Goal: Find specific page/section: Find specific page/section

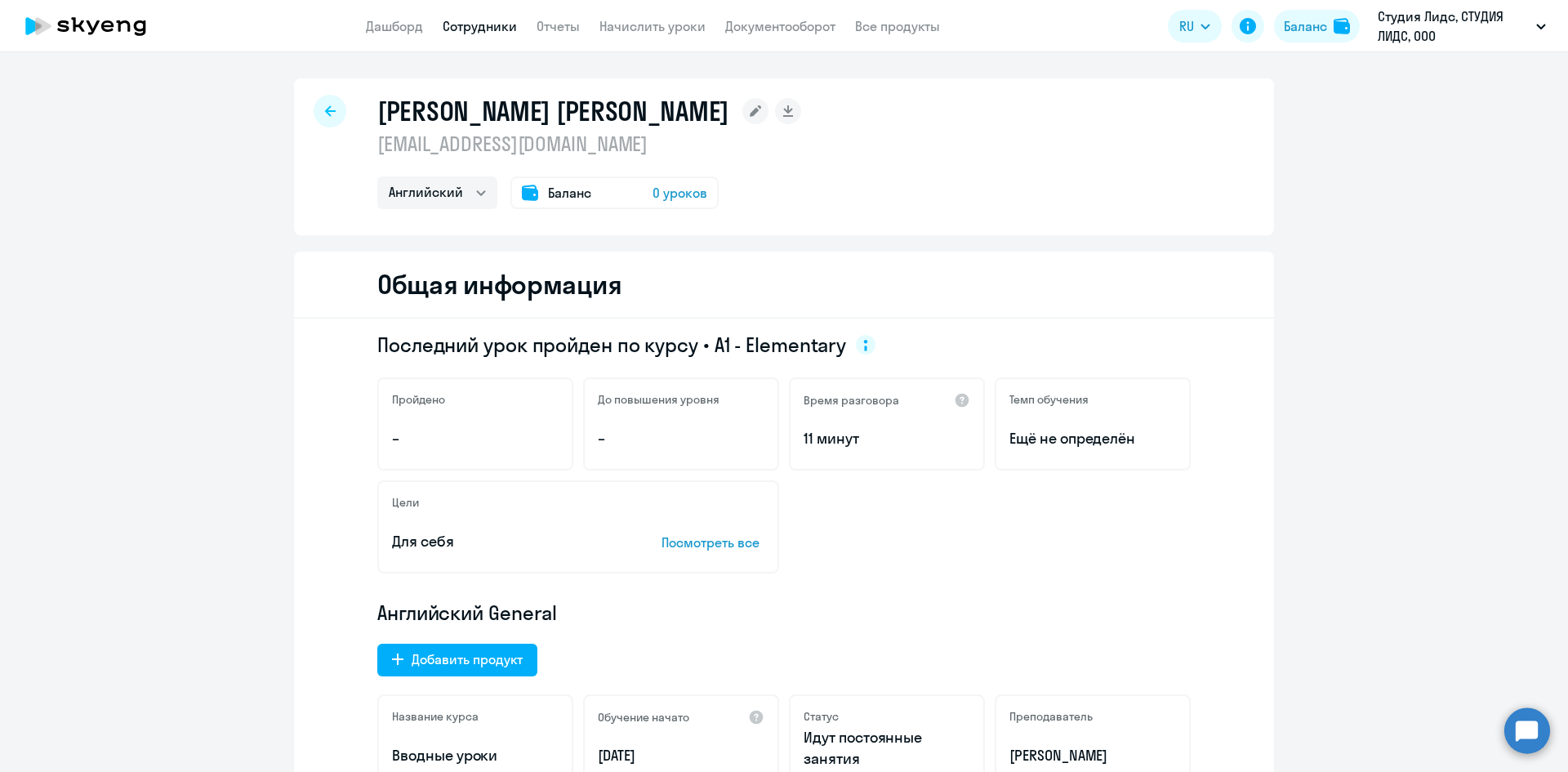
select select "english"
click at [479, 28] on link "Сотрудники" at bounding box center [480, 26] width 74 height 16
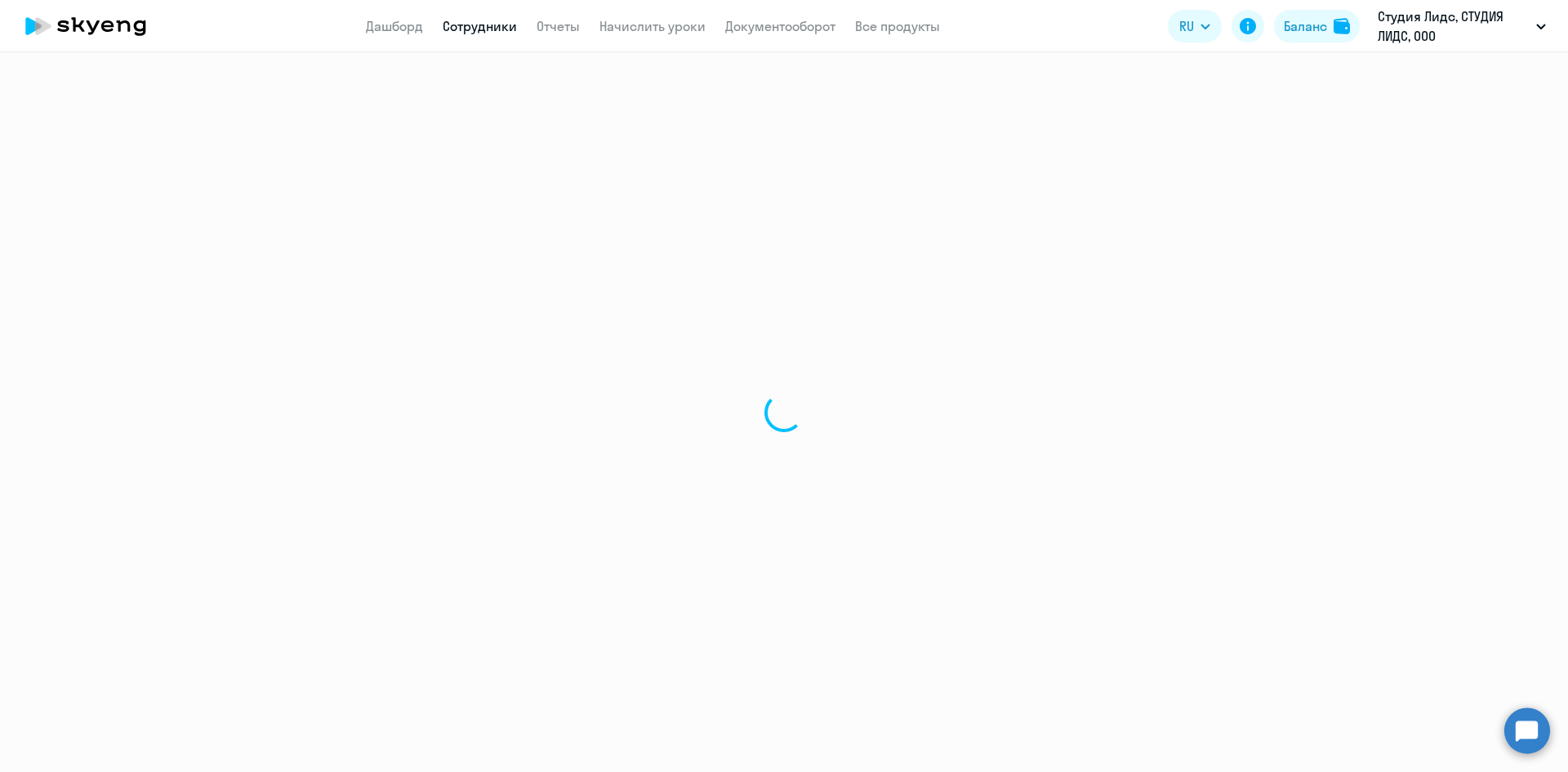
select select "30"
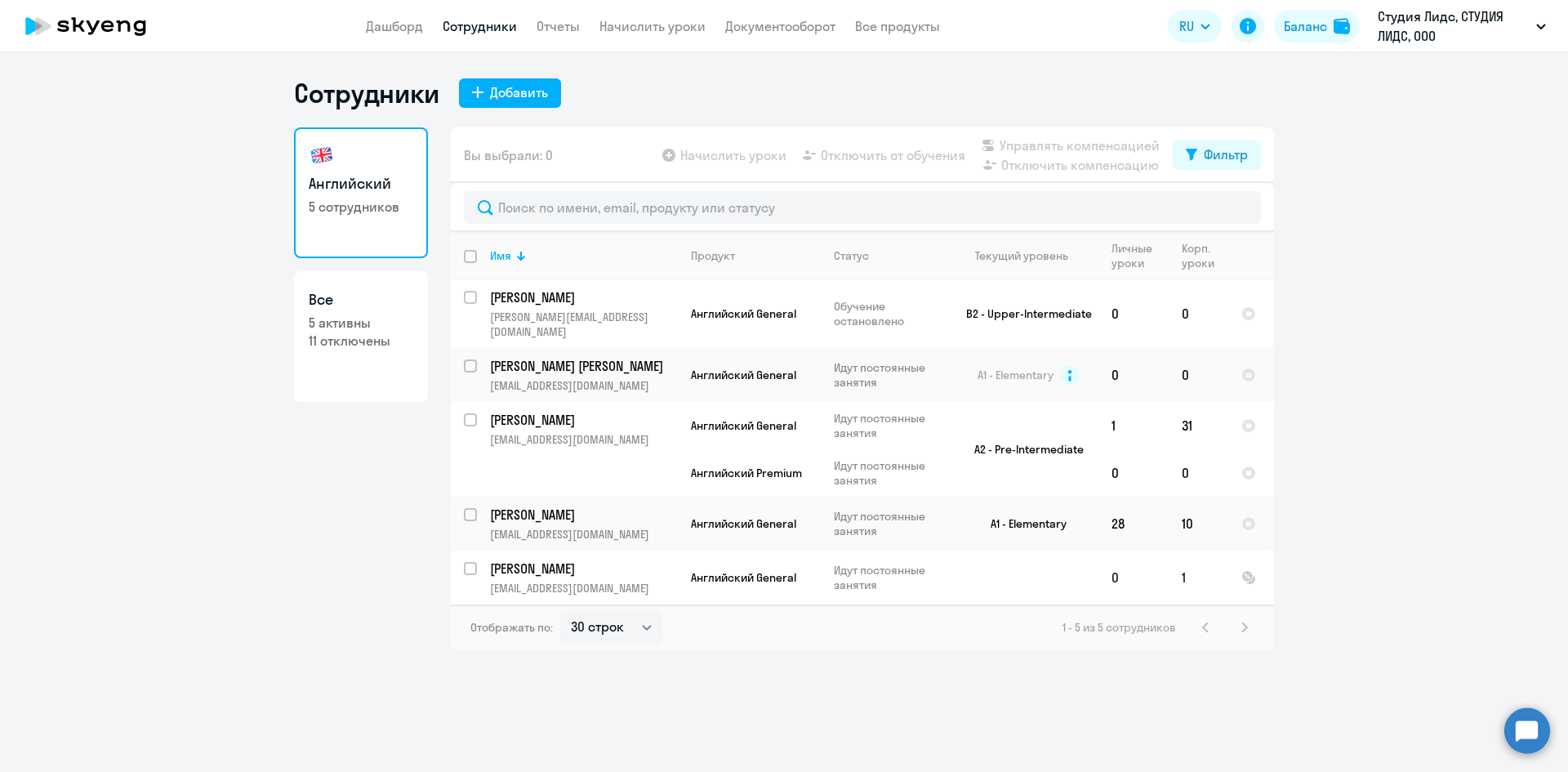
click at [524, 560] on p "[PERSON_NAME]" at bounding box center [582, 568] width 185 height 18
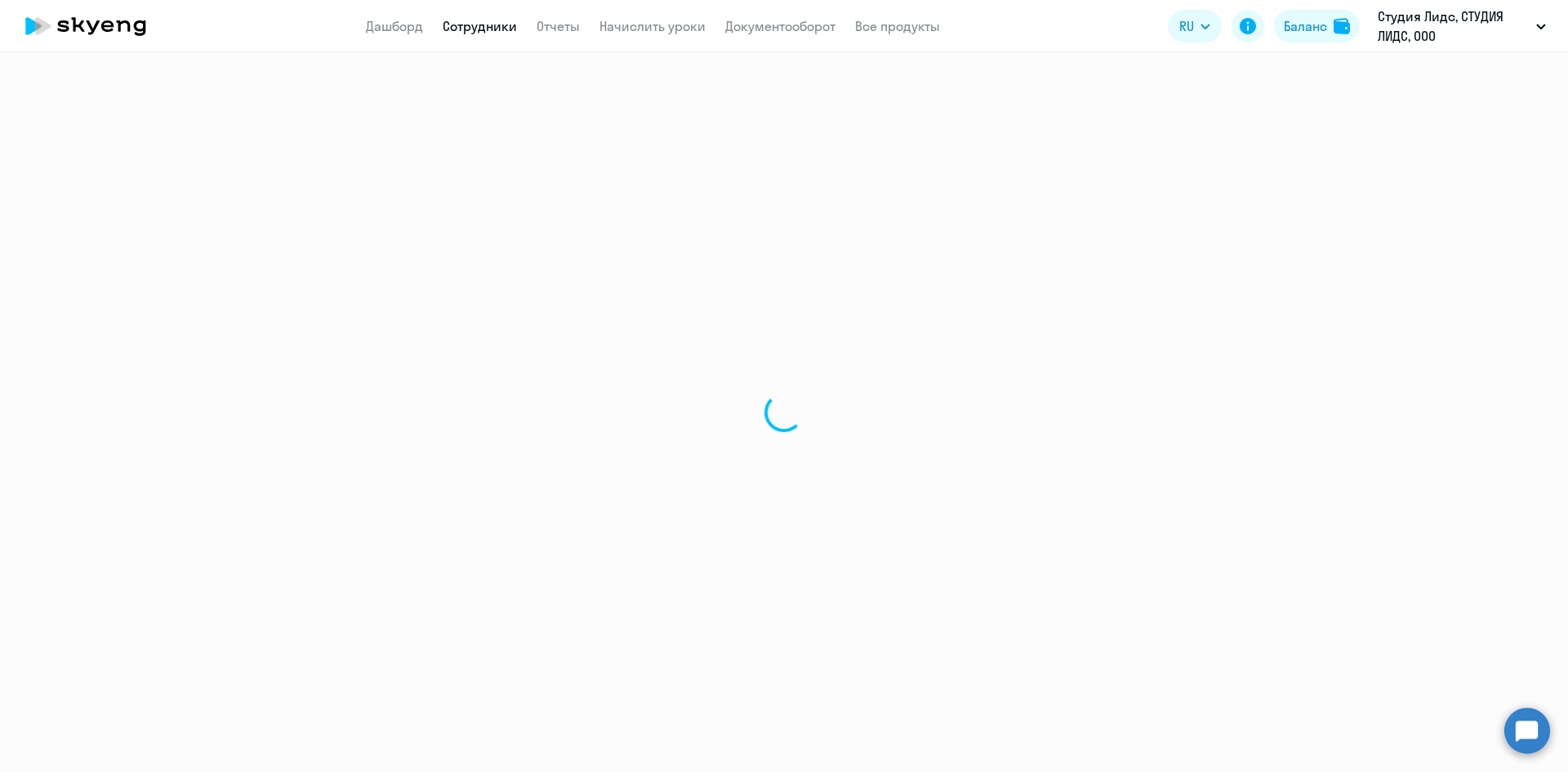
select select "english"
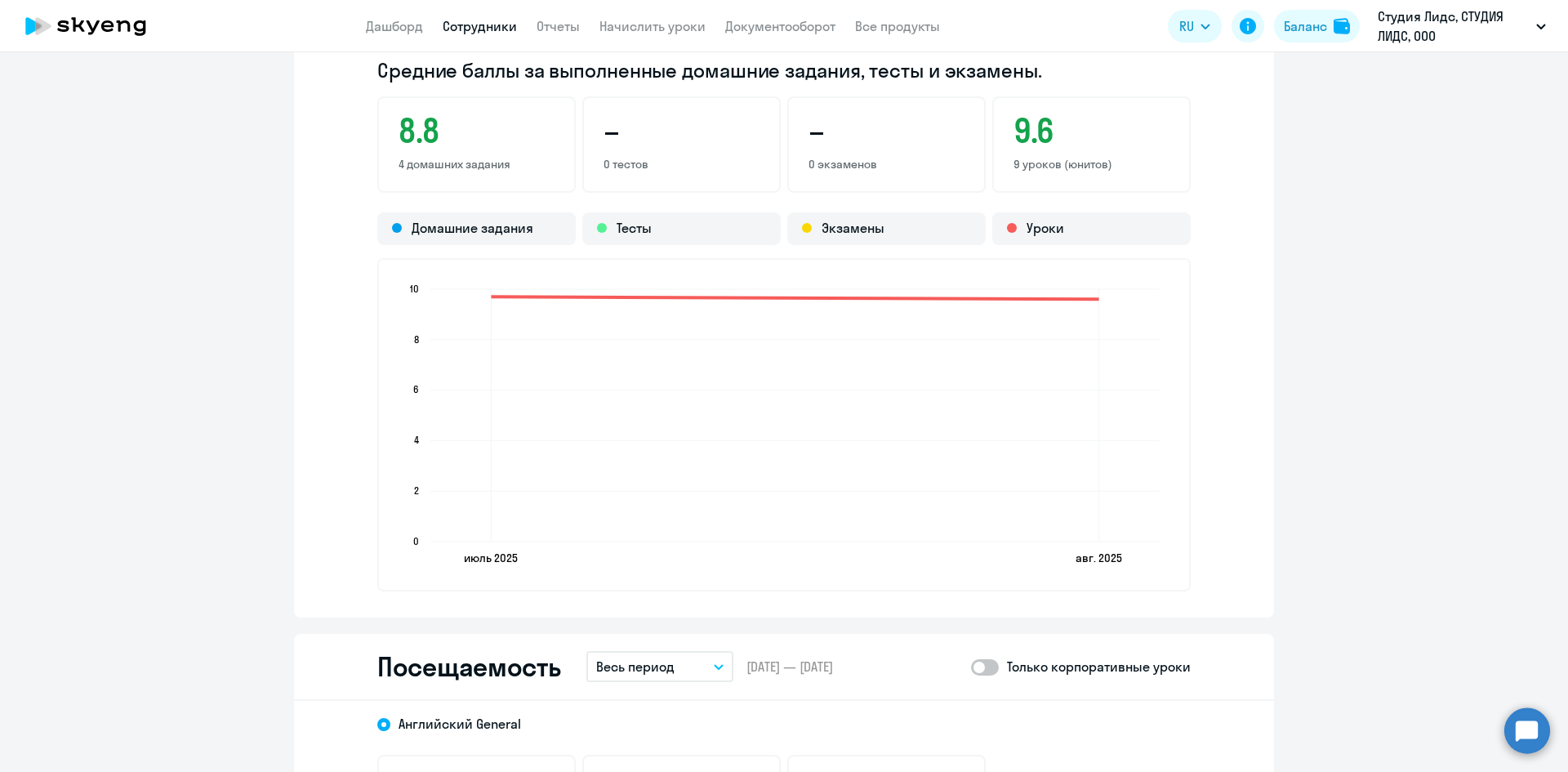
scroll to position [1715, 0]
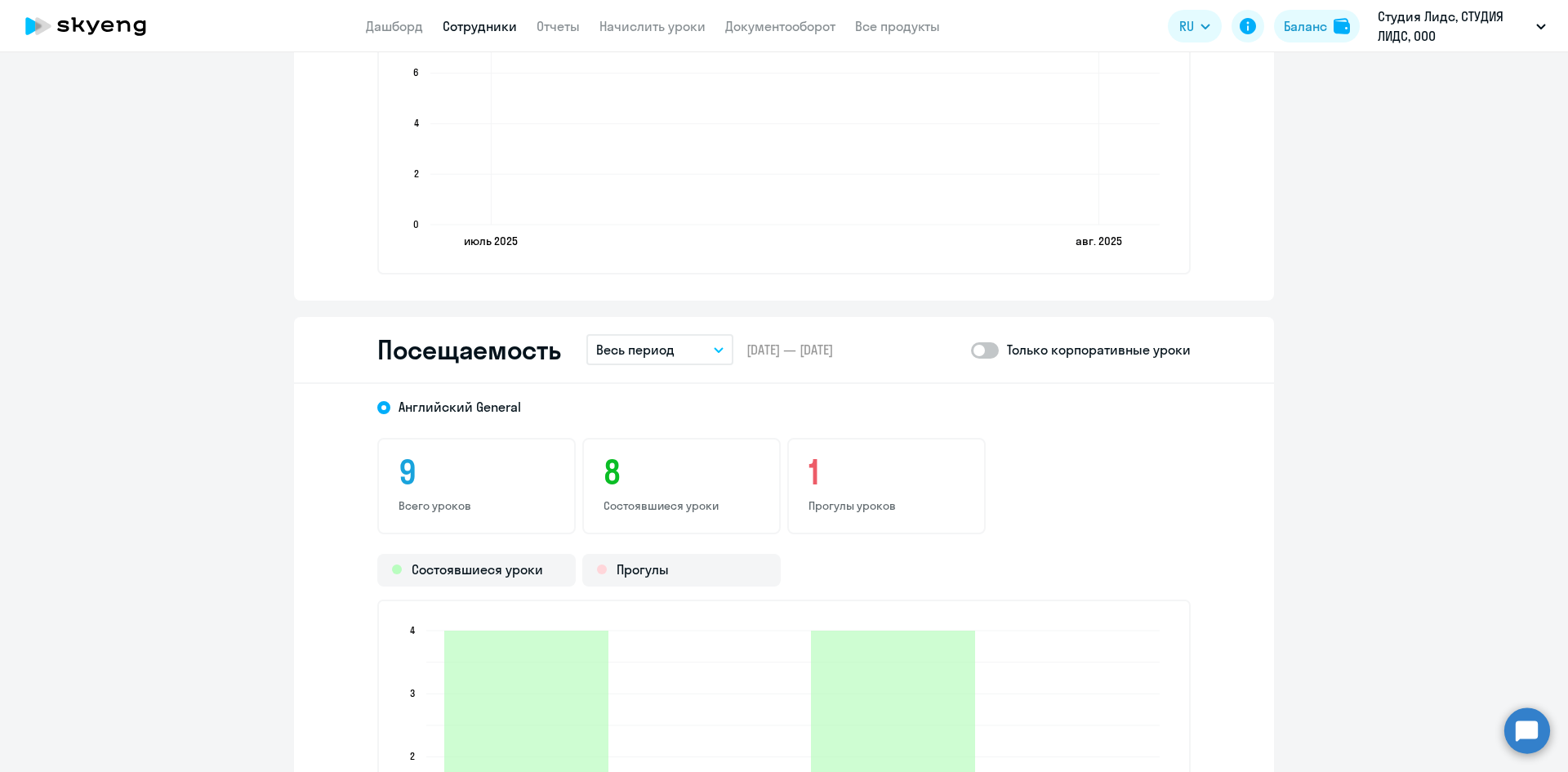
click at [986, 345] on span at bounding box center [985, 350] width 28 height 16
click at [971, 350] on input "checkbox" at bounding box center [971, 350] width 1 height 1
click at [974, 350] on span at bounding box center [985, 350] width 28 height 16
click at [971, 350] on input "checkbox" at bounding box center [971, 350] width 1 height 1
click at [975, 347] on span at bounding box center [985, 350] width 28 height 16
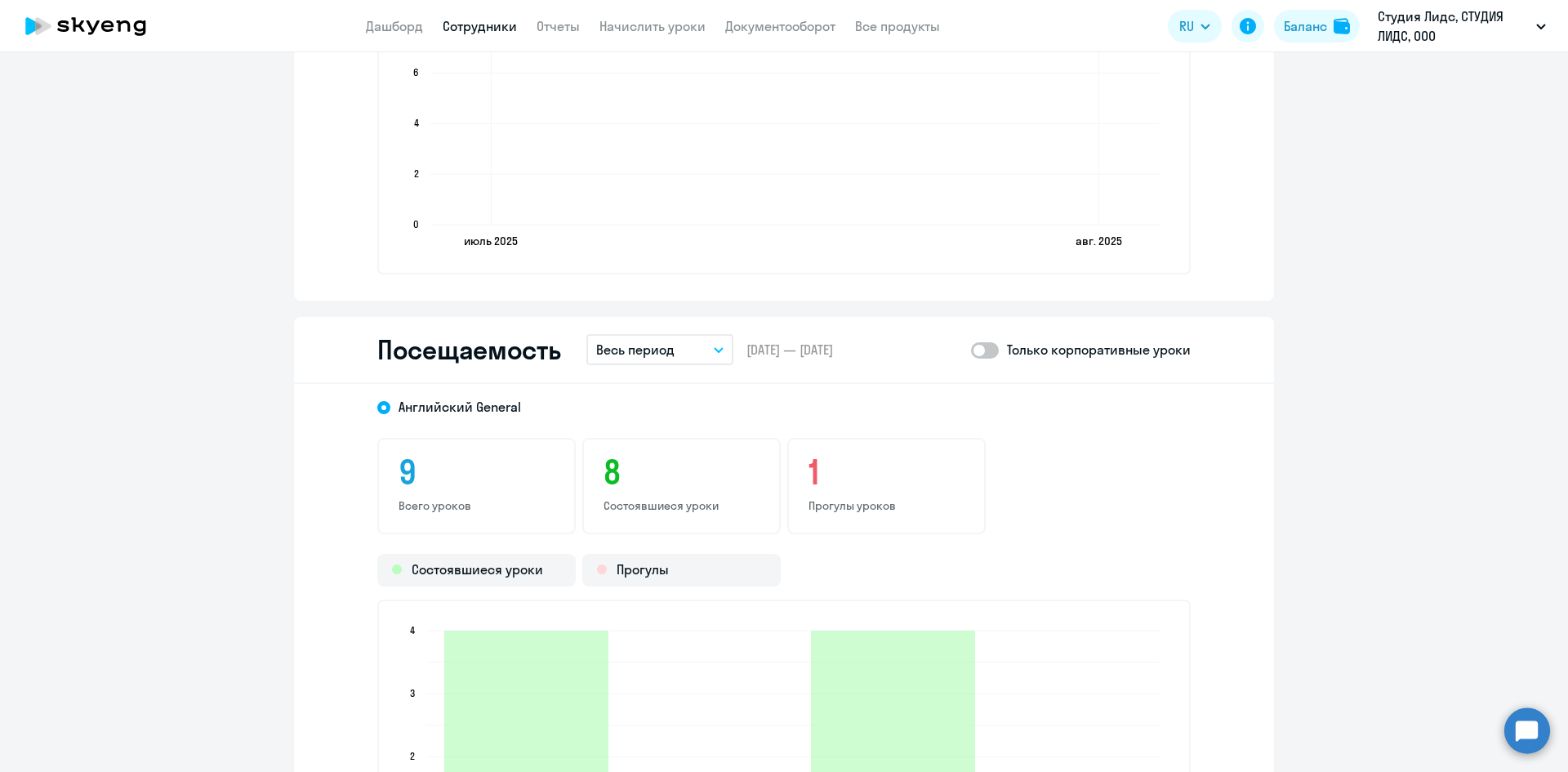
click at [971, 350] on input "checkbox" at bounding box center [971, 350] width 1 height 1
checkbox input "true"
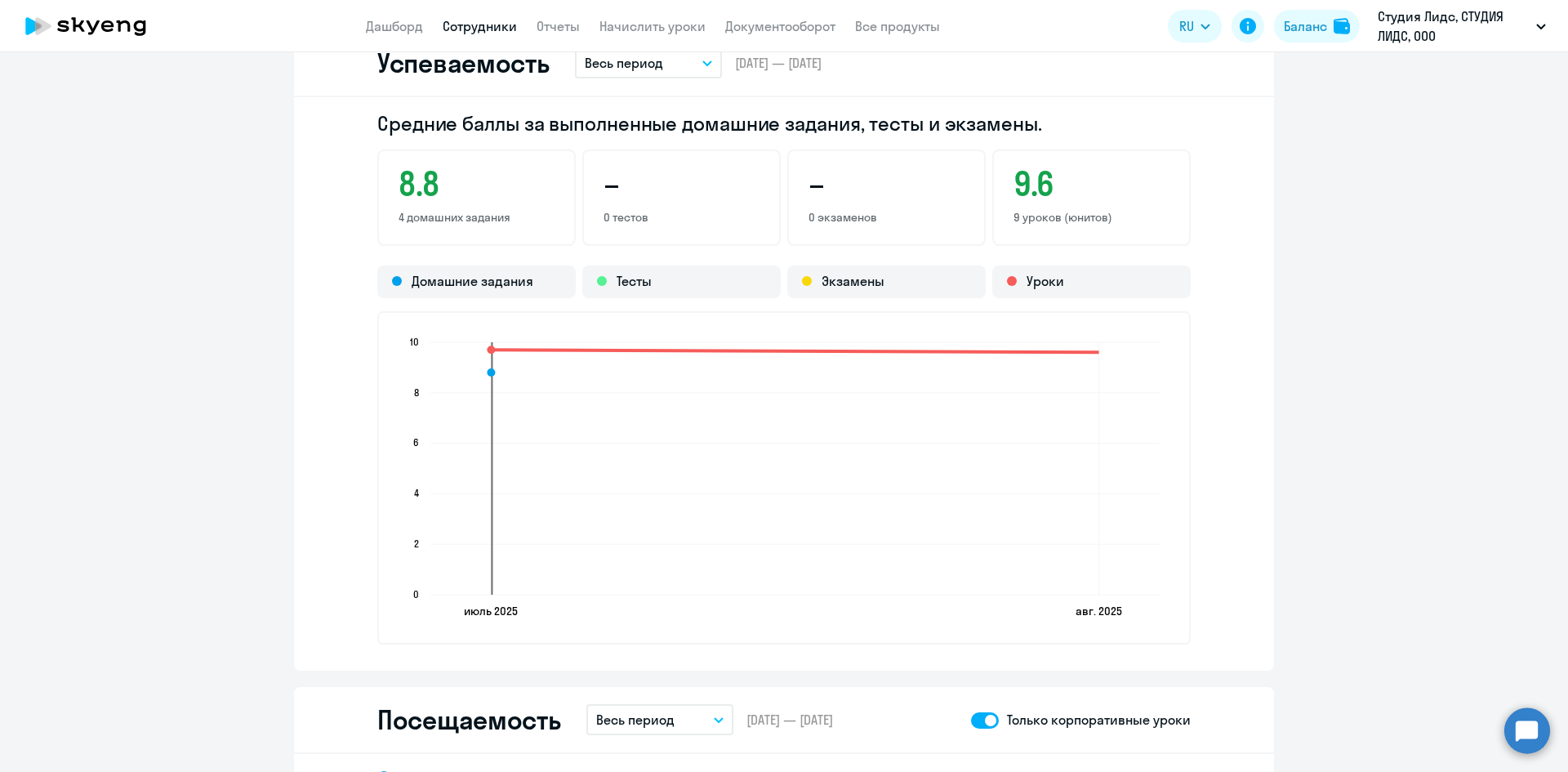
scroll to position [1222, 0]
